Goal: Task Accomplishment & Management: Use online tool/utility

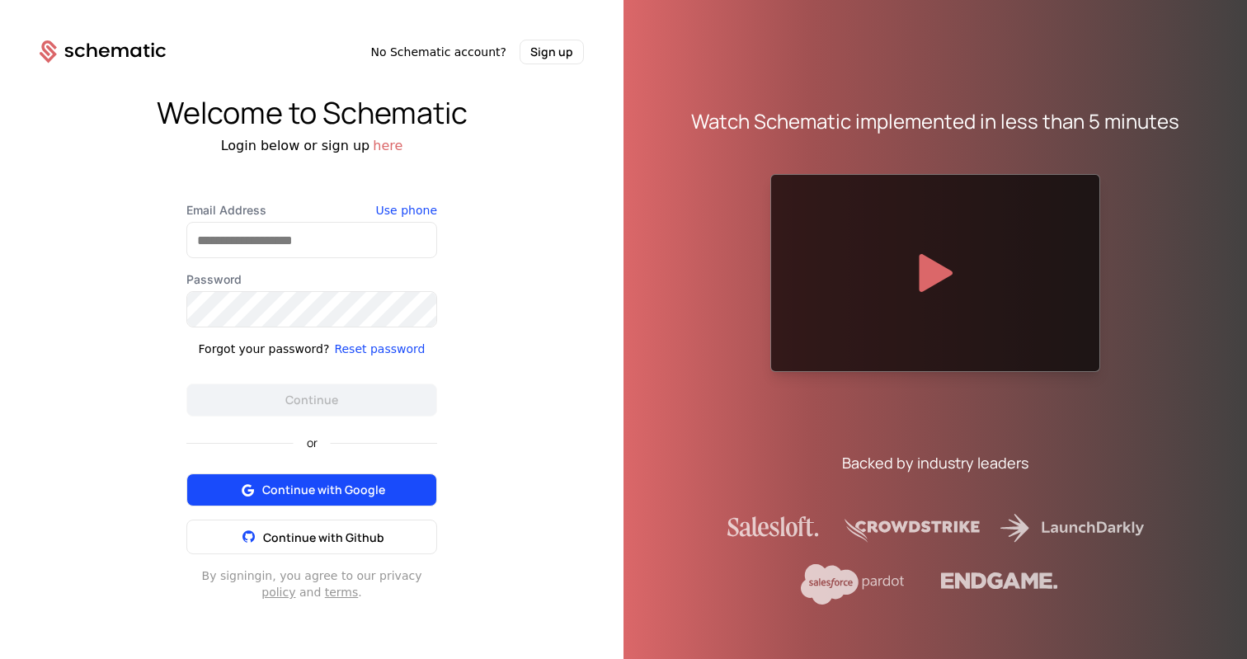
click at [347, 492] on span "Continue with Google" at bounding box center [323, 489] width 123 height 16
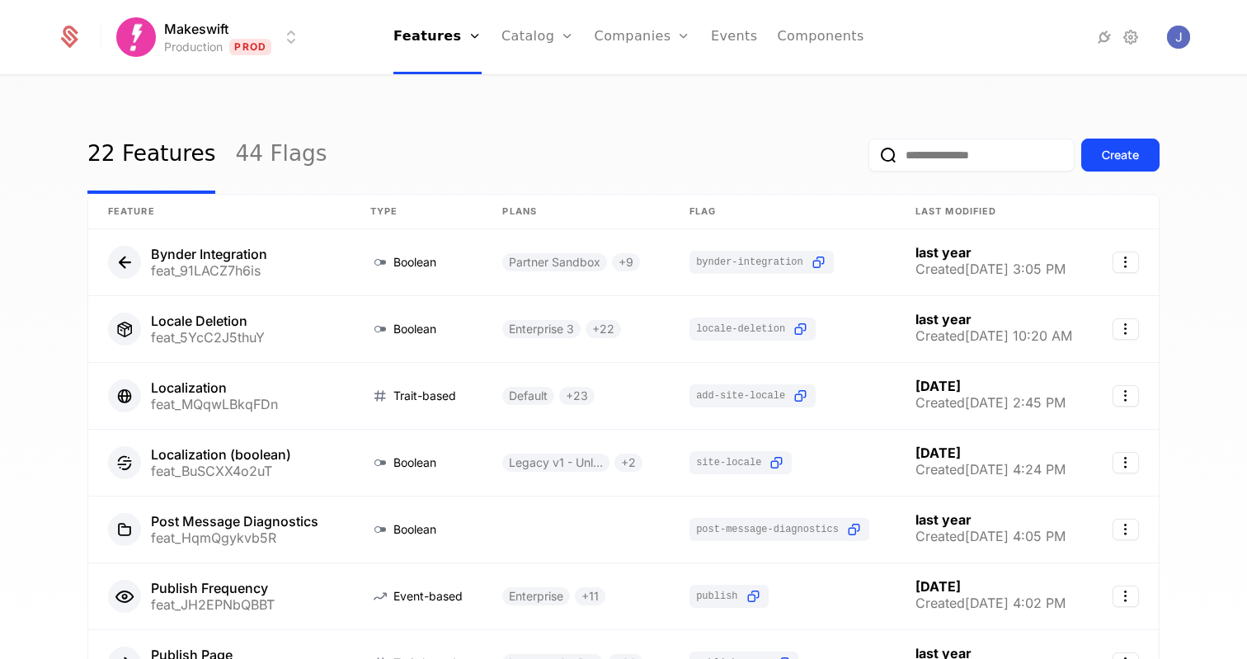
click at [256, 42] on html "Makeswift Production Prod Features Features Flags Catalog Plans Add Ons Credits…" at bounding box center [623, 329] width 1247 height 659
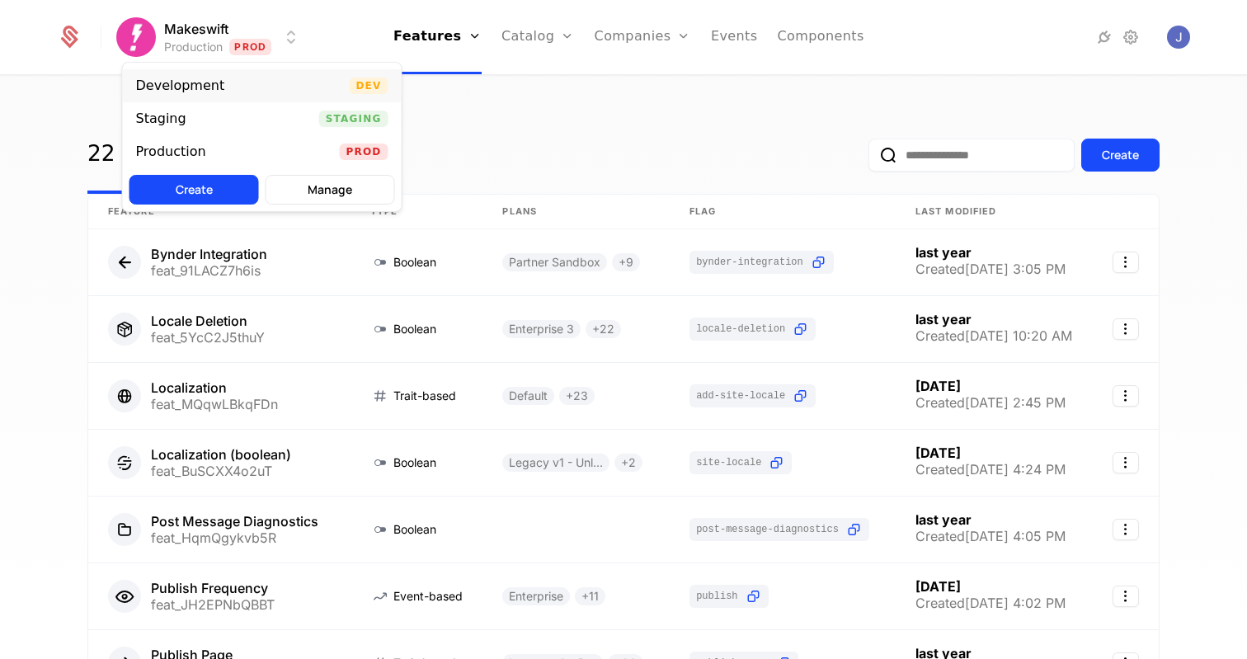
click at [209, 89] on div "Development" at bounding box center [180, 85] width 89 height 13
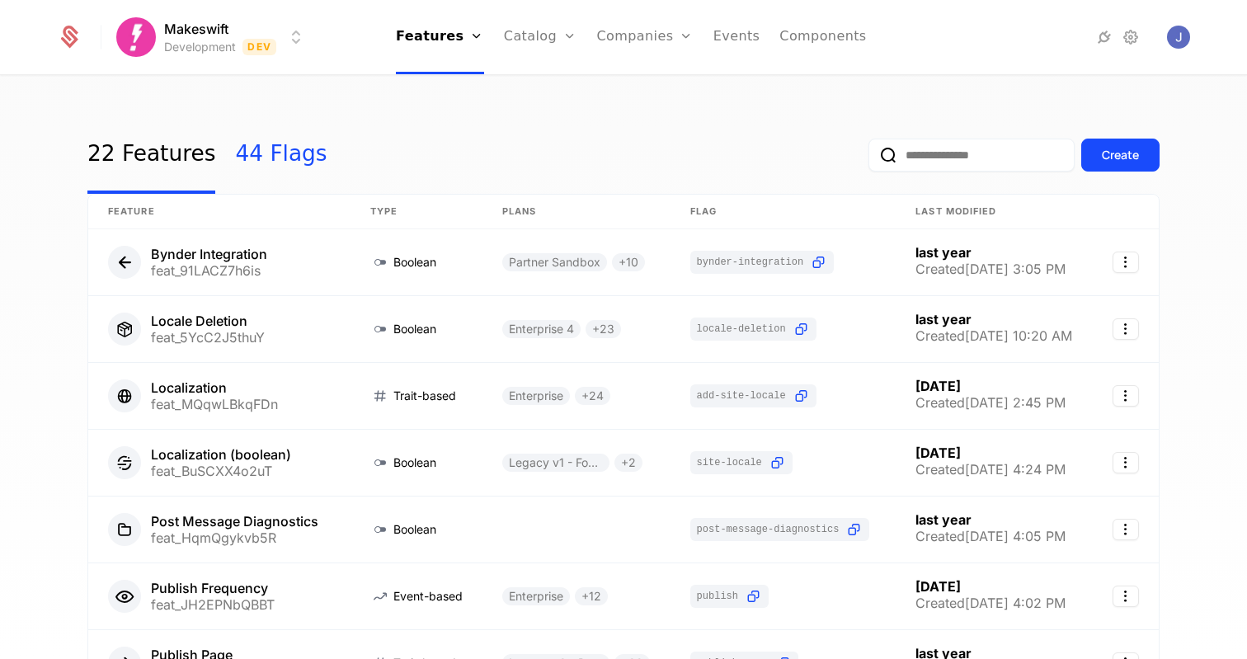
click at [244, 134] on link "44 Flags" at bounding box center [281, 154] width 92 height 77
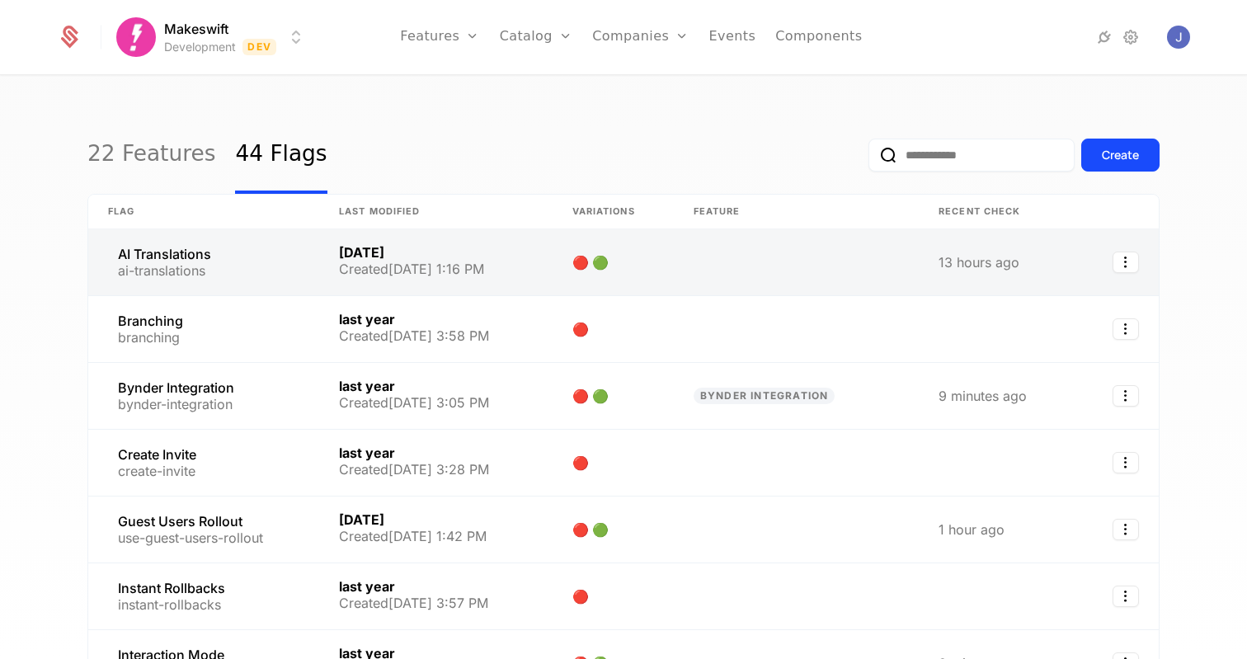
click at [203, 254] on link at bounding box center [203, 262] width 231 height 66
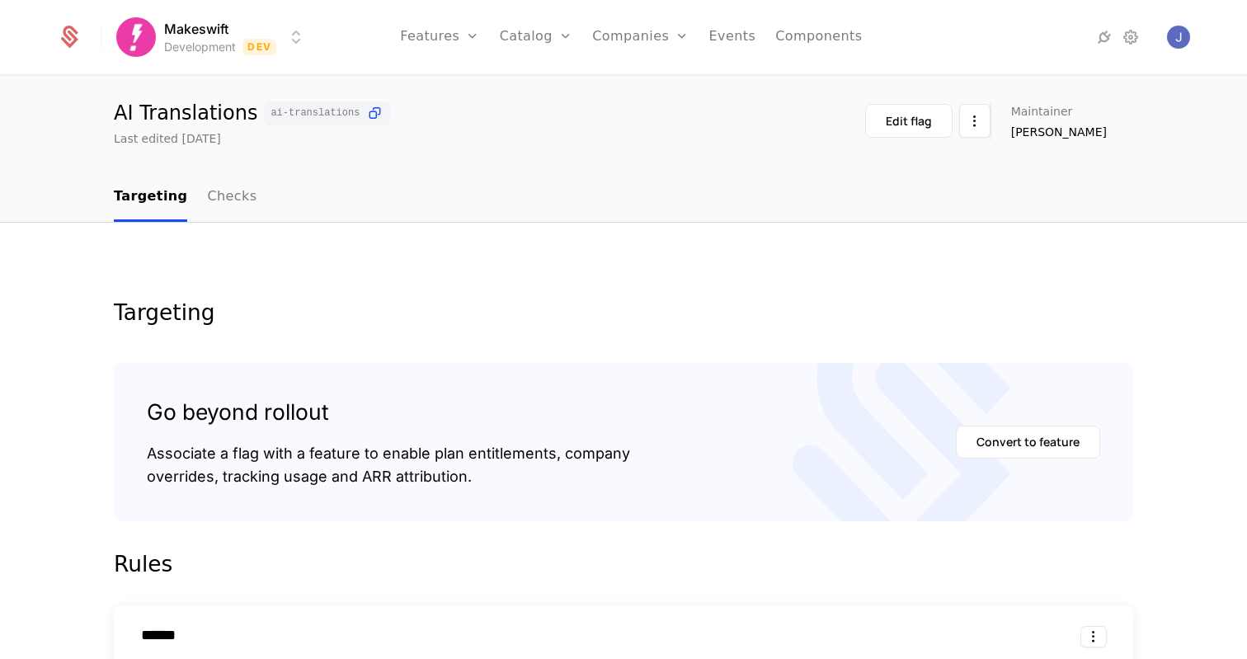
scroll to position [33, 0]
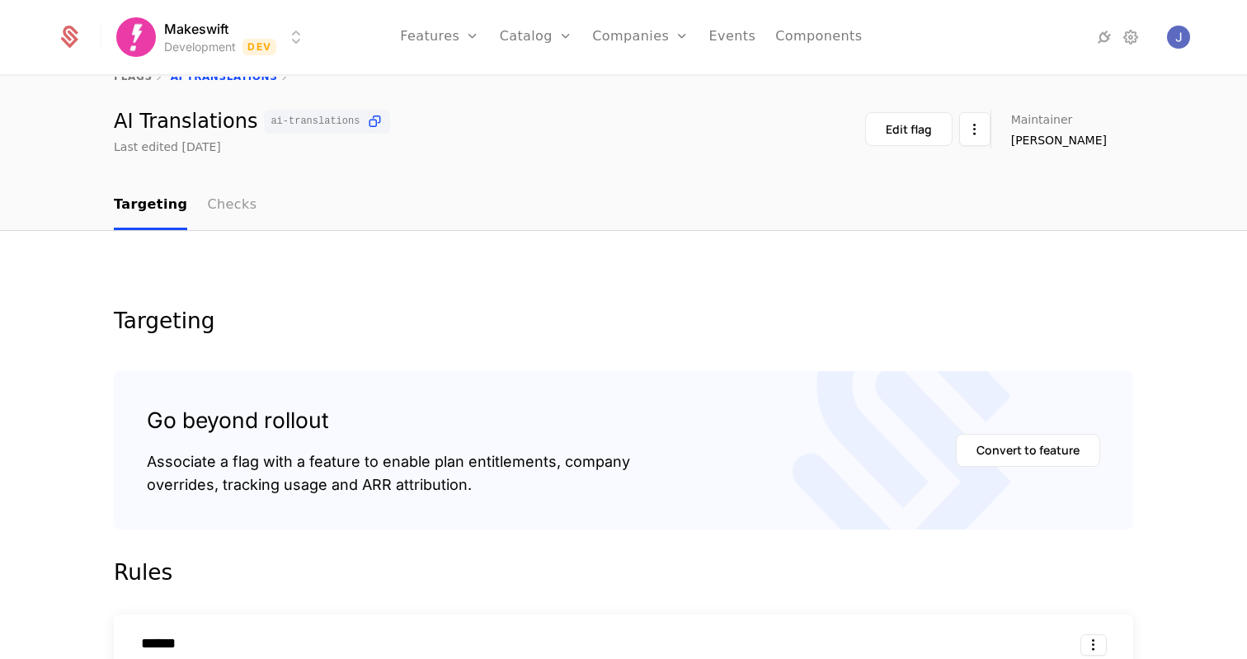
click at [236, 219] on link "Checks" at bounding box center [231, 205] width 49 height 49
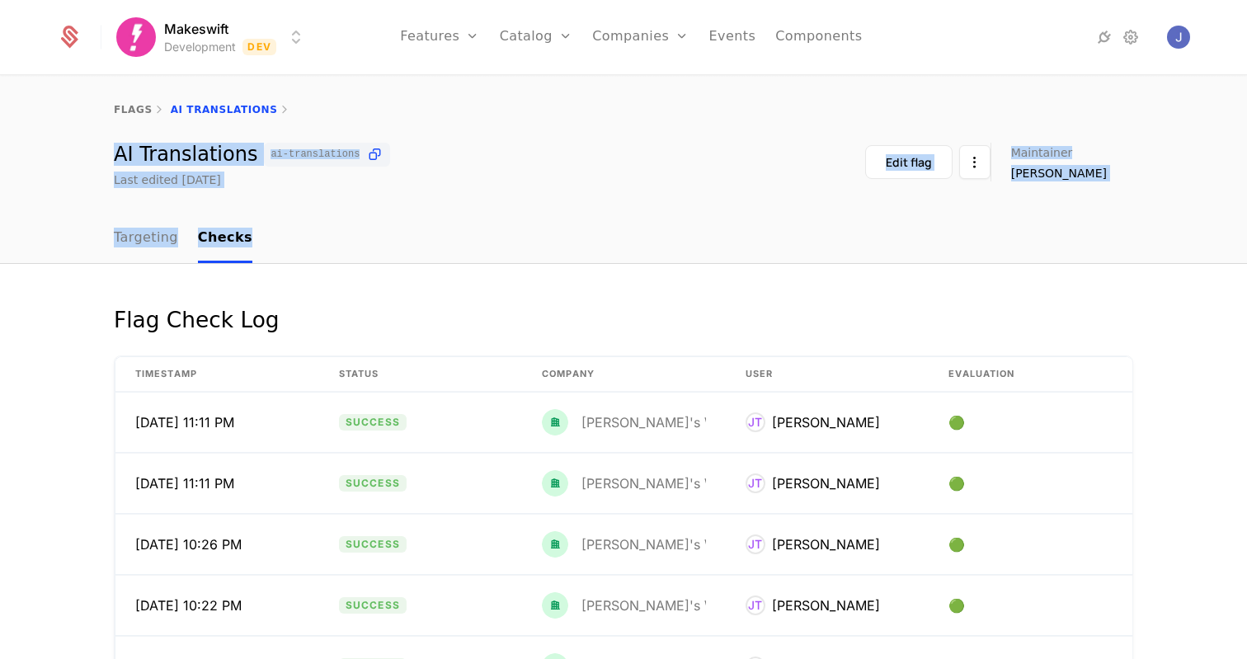
drag, startPoint x: 622, startPoint y: 192, endPoint x: 458, endPoint y: 102, distance: 187.1
click at [458, 102] on div "flags AI Translations AI Translations ai-translations Last edited yesterday Edi…" at bounding box center [623, 368] width 1247 height 583
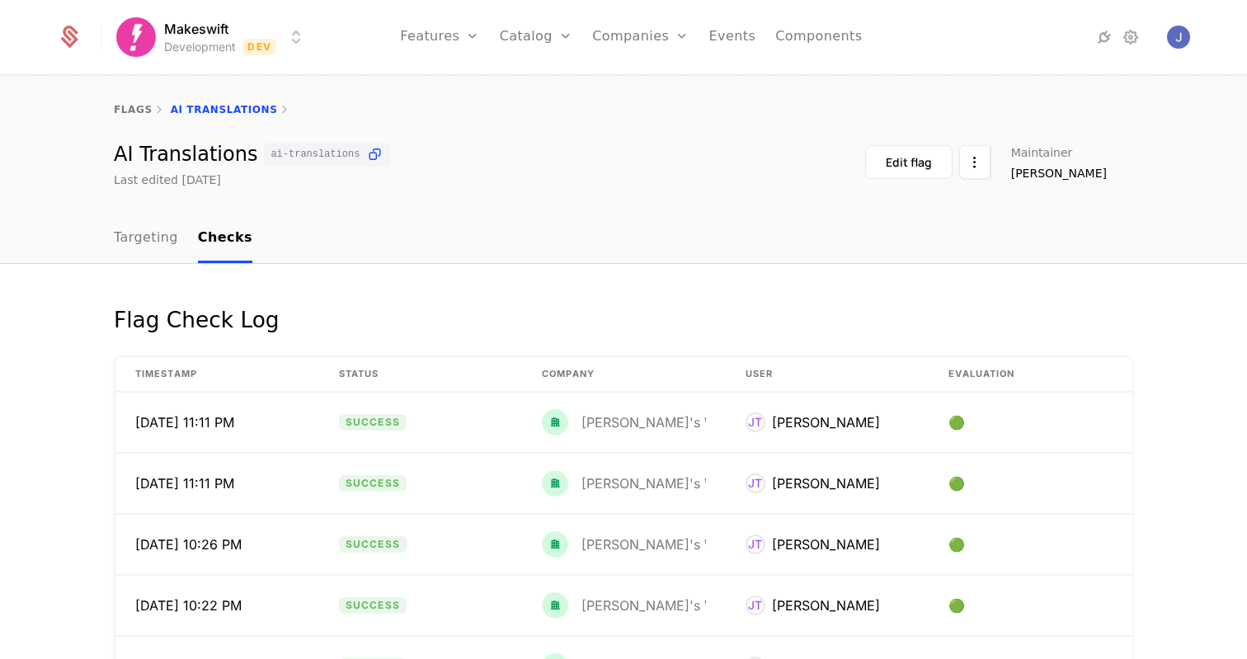
click at [458, 102] on div "flags AI Translations" at bounding box center [623, 110] width 1247 height 66
drag, startPoint x: 370, startPoint y: 81, endPoint x: 420, endPoint y: 181, distance: 112.1
click at [419, 181] on div "flags AI Translations AI Translations ai-translations Last edited yesterday Edi…" at bounding box center [623, 132] width 1247 height 111
click at [420, 181] on div "AI Translations ai-translations Last edited yesterday Edit flag Maintainer Jose…" at bounding box center [623, 165] width 1019 height 45
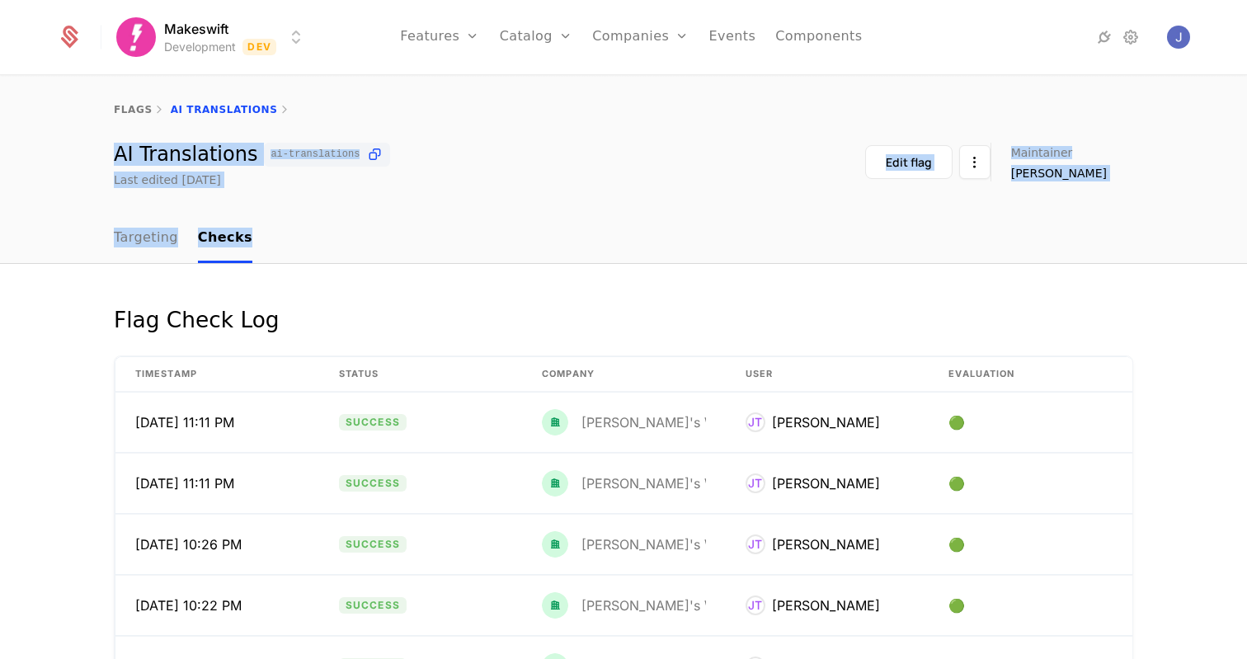
drag, startPoint x: 410, startPoint y: 228, endPoint x: 410, endPoint y: 97, distance: 130.3
click at [410, 97] on div "flags AI Translations AI Translations ai-translations Last edited yesterday Edi…" at bounding box center [623, 368] width 1247 height 583
click at [410, 97] on div "flags AI Translations" at bounding box center [623, 110] width 1247 height 66
